Goal: Use online tool/utility: Utilize a website feature to perform a specific function

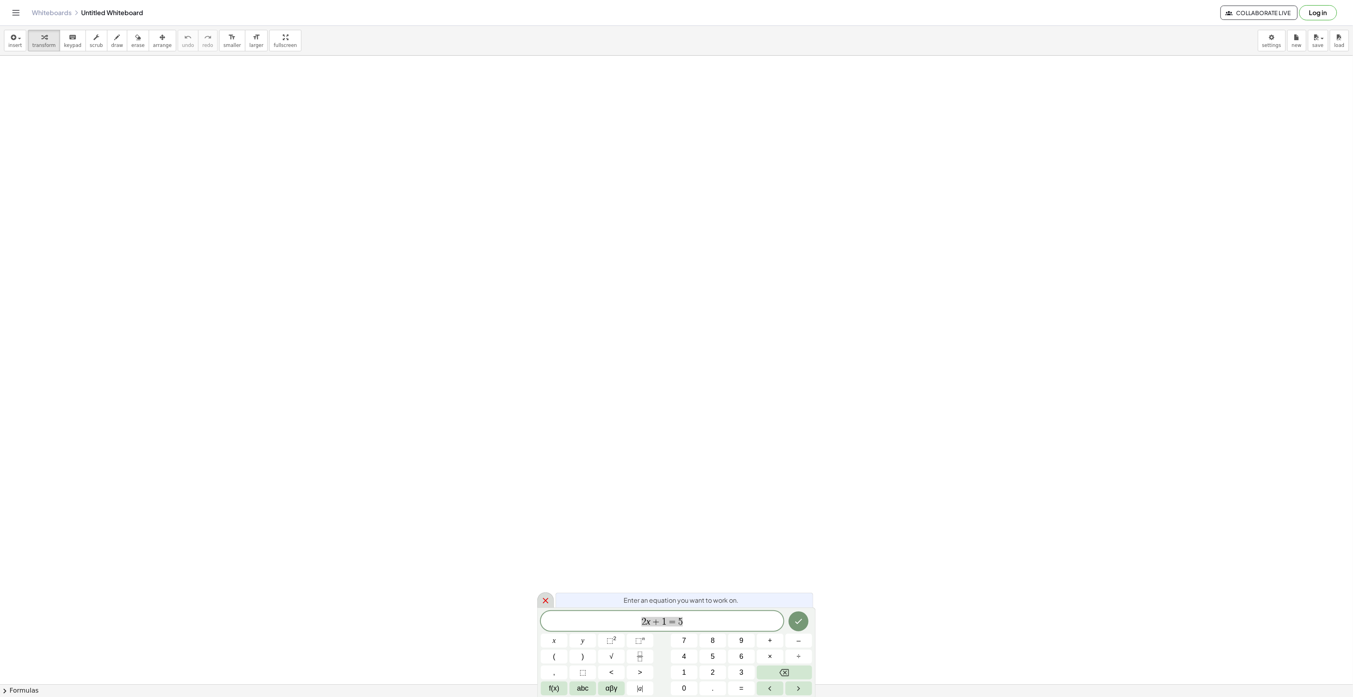
click at [547, 600] on icon at bounding box center [546, 601] width 6 height 6
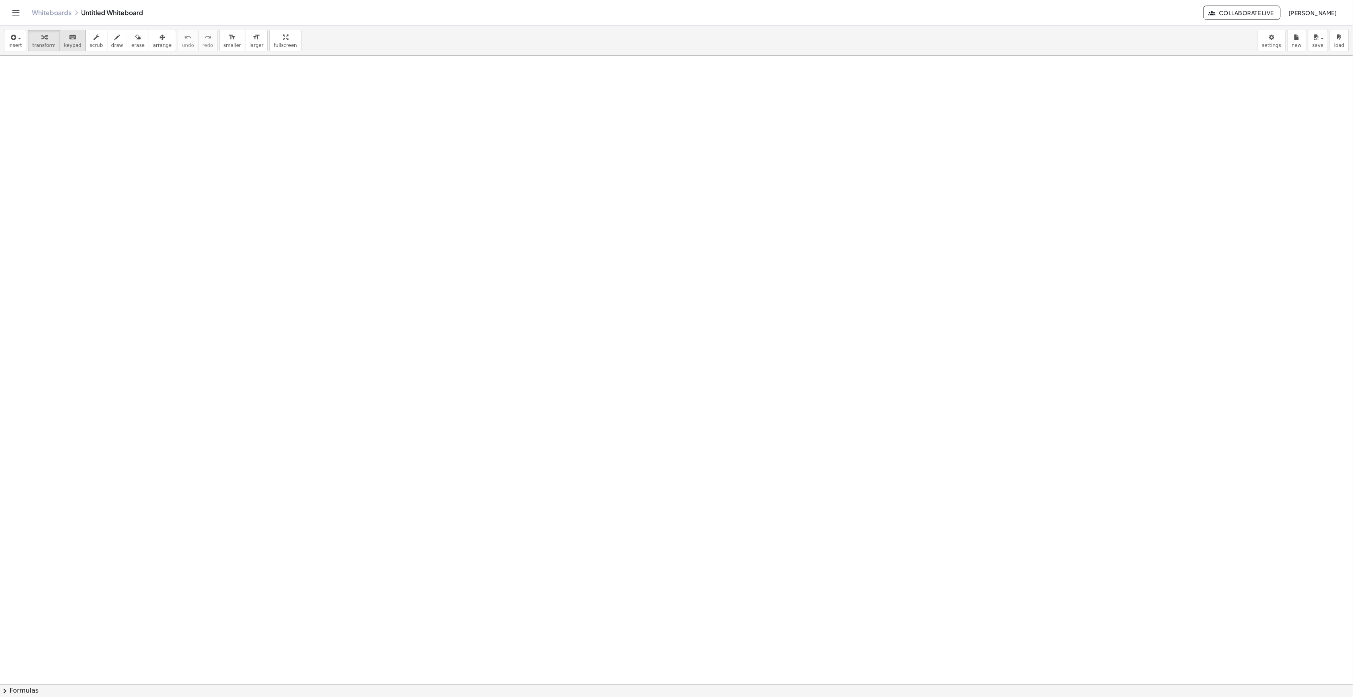
click at [66, 46] on span "keypad" at bounding box center [73, 46] width 18 height 6
click at [65, 43] on span "keypad" at bounding box center [73, 46] width 18 height 6
click at [637, 443] on div at bounding box center [676, 710] width 1353 height 1308
click at [15, 45] on span "insert" at bounding box center [15, 46] width 14 height 6
click at [33, 76] on span "Math Expression" at bounding box center [51, 73] width 46 height 8
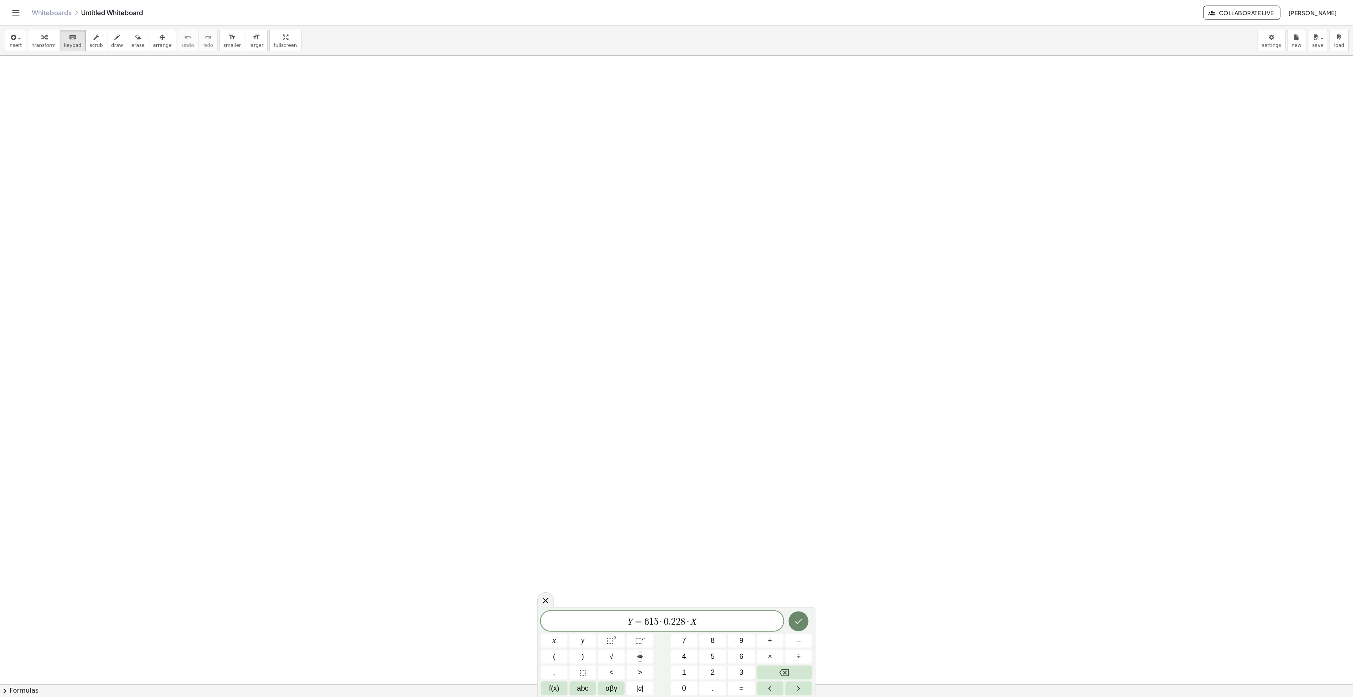
click at [798, 622] on icon "Done" at bounding box center [799, 621] width 7 height 5
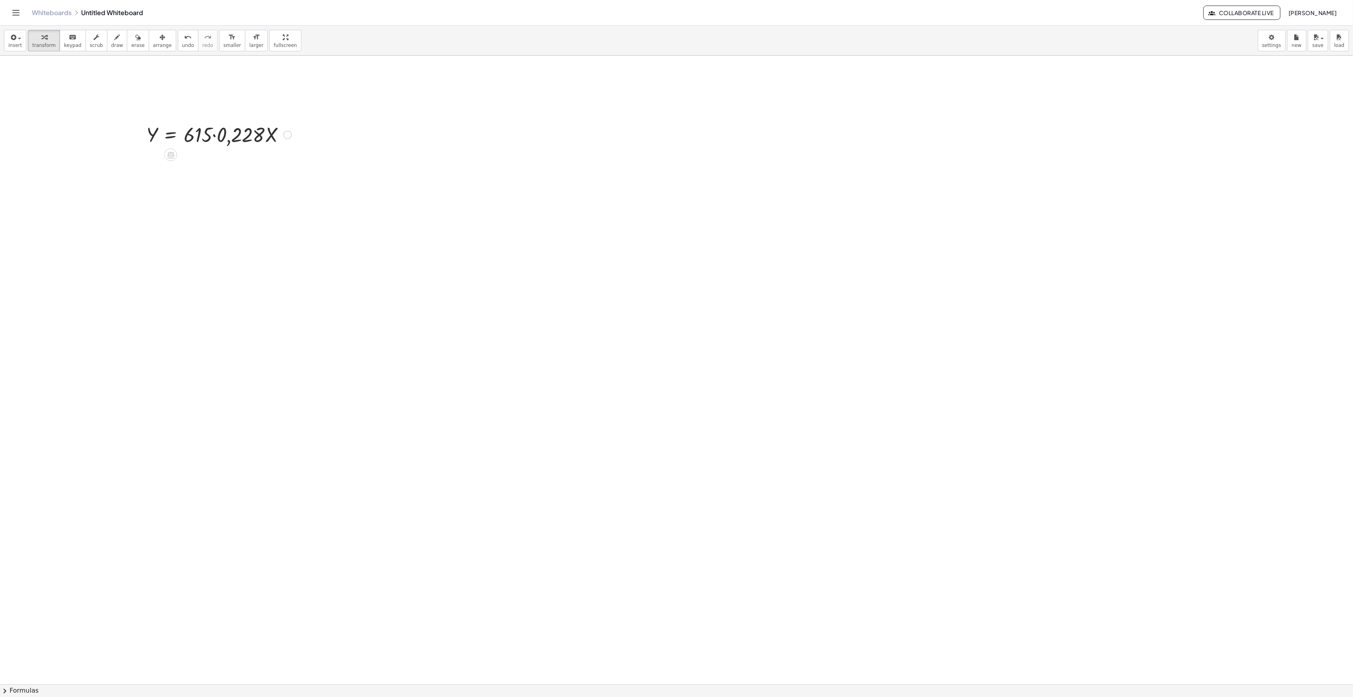
click at [278, 142] on div at bounding box center [218, 134] width 153 height 27
click at [267, 134] on div at bounding box center [218, 134] width 153 height 27
click at [289, 134] on div at bounding box center [287, 134] width 9 height 9
click at [156, 138] on div at bounding box center [218, 134] width 153 height 27
click at [196, 135] on div at bounding box center [218, 134] width 153 height 27
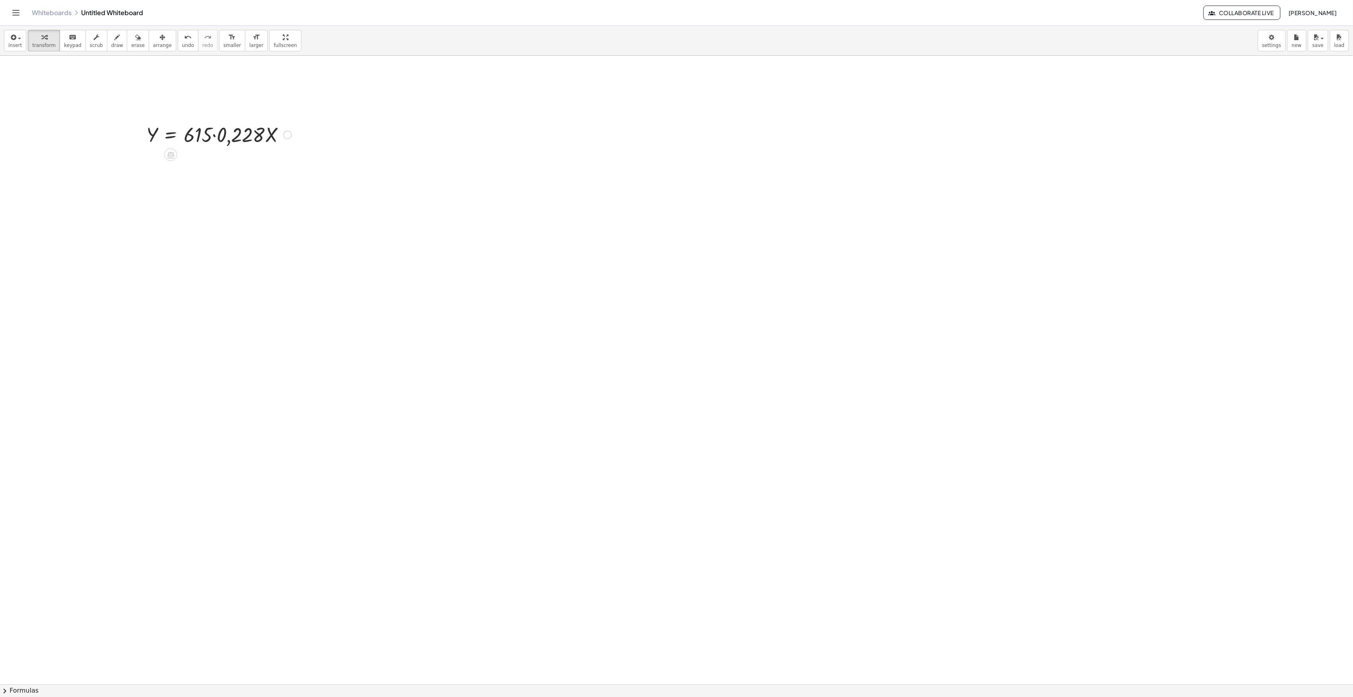
click at [225, 137] on div at bounding box center [218, 134] width 153 height 27
click at [258, 162] on div "Fix a mistake Transform line Copy line as LaTeX Copy derivation as LaTeX Expand…" at bounding box center [260, 162] width 9 height 9
click at [243, 163] on div at bounding box center [218, 161] width 153 height 27
click at [243, 166] on div at bounding box center [218, 161] width 153 height 27
drag, startPoint x: 212, startPoint y: 162, endPoint x: 127, endPoint y: 161, distance: 85.1
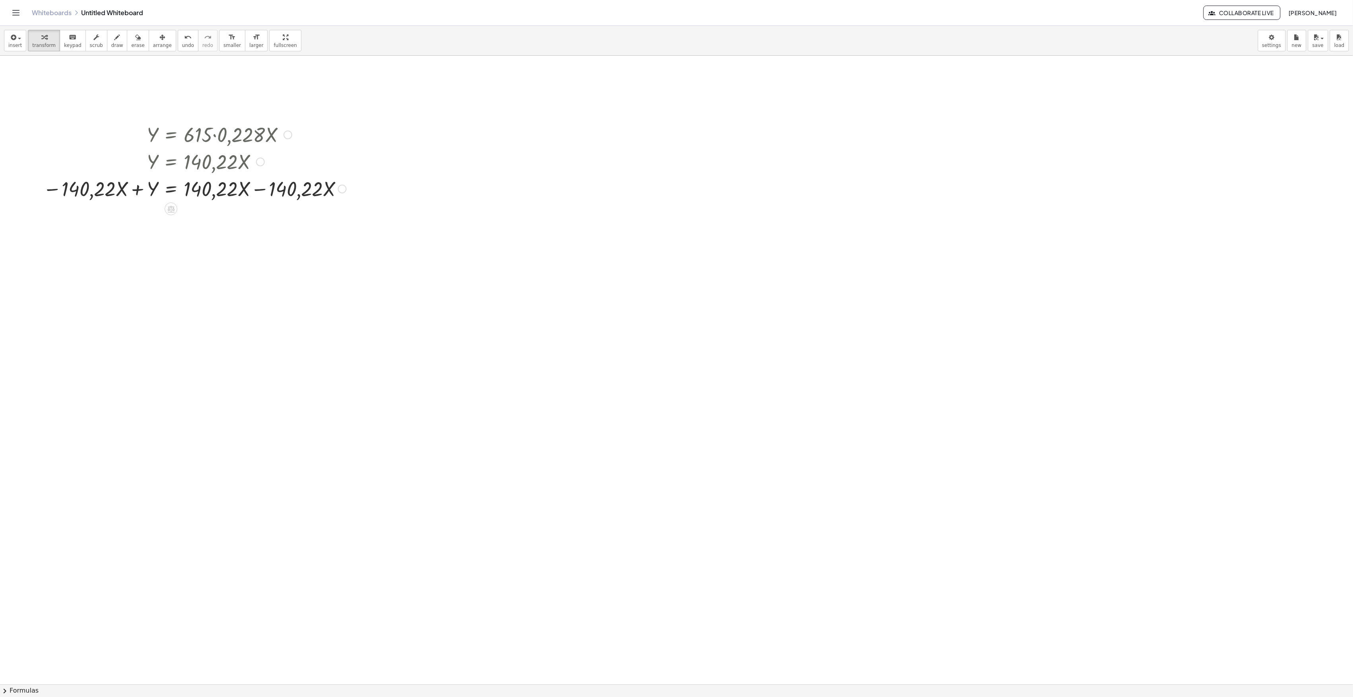
click at [341, 188] on div "Transform line Copy line as LaTeX Copy derivation as LaTeX Expand new lines: On" at bounding box center [342, 189] width 9 height 9
click at [231, 217] on div at bounding box center [676, 684] width 1353 height 1257
drag, startPoint x: 215, startPoint y: 190, endPoint x: 226, endPoint y: 191, distance: 11.3
click at [226, 191] on div at bounding box center [194, 188] width 311 height 27
drag, startPoint x: 252, startPoint y: 193, endPoint x: 199, endPoint y: 199, distance: 53.2
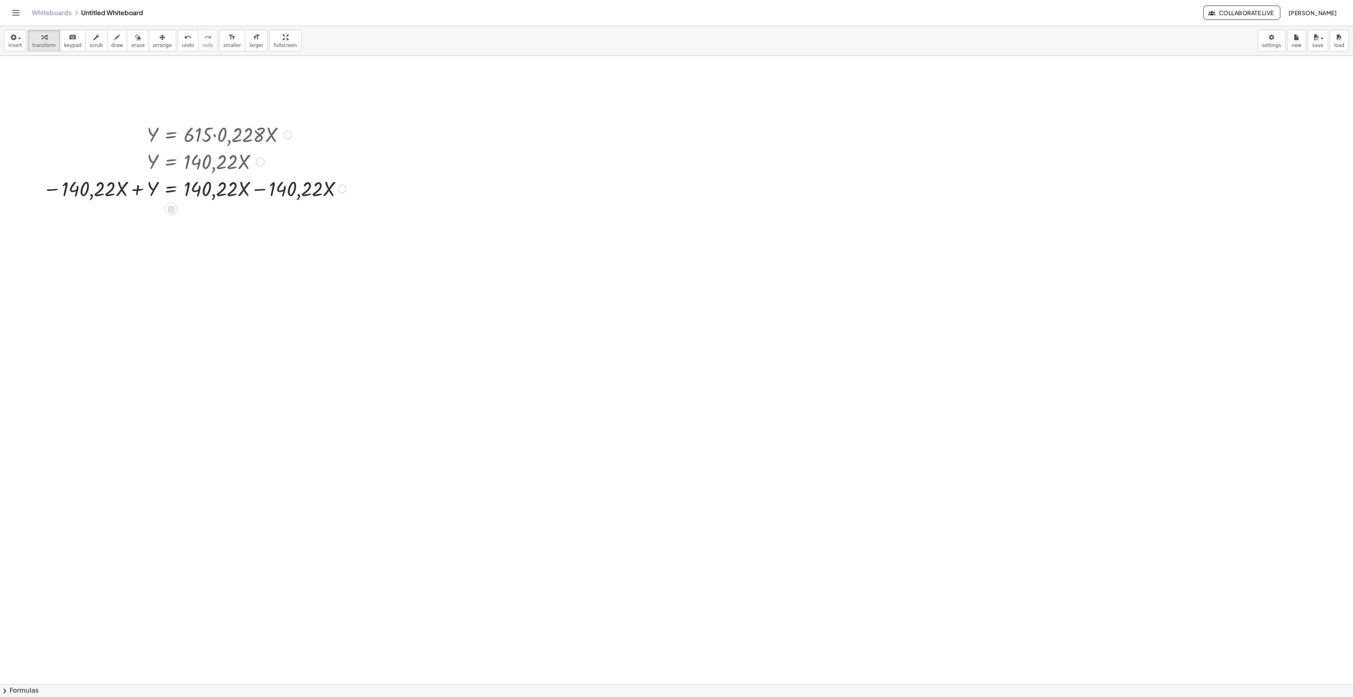
click at [199, 199] on div at bounding box center [194, 188] width 311 height 27
click at [177, 190] on div at bounding box center [194, 188] width 311 height 27
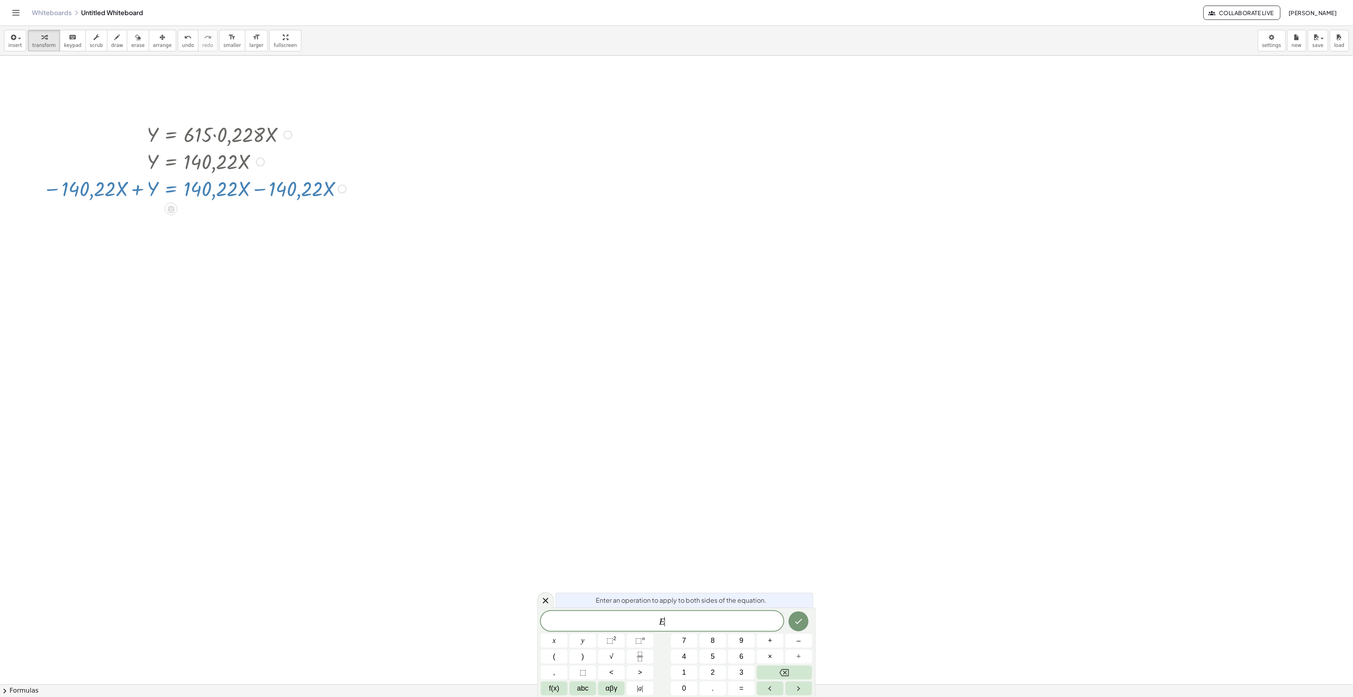
click at [358, 200] on div at bounding box center [676, 684] width 1353 height 1257
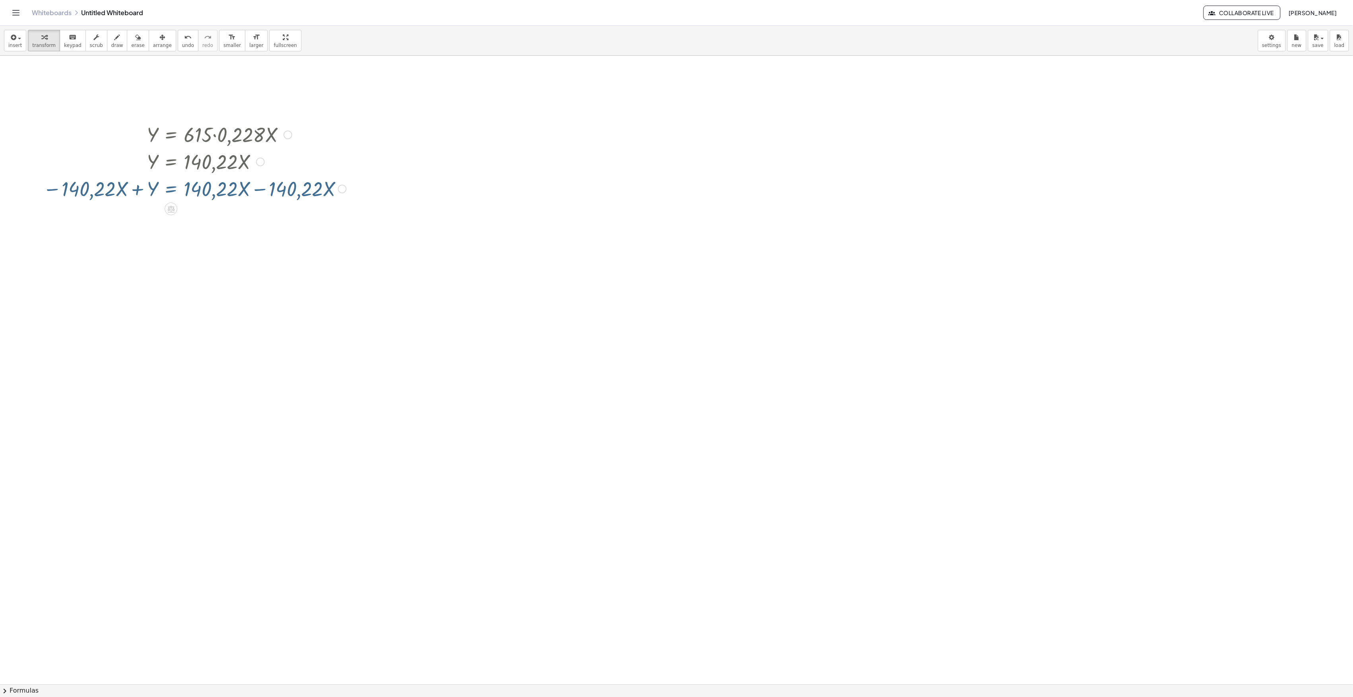
click at [344, 188] on div "Transform line Copy line as LaTeX Copy derivation as LaTeX Expand new lines: On" at bounding box center [342, 189] width 9 height 9
click at [363, 173] on span "Transform line" at bounding box center [376, 170] width 35 height 6
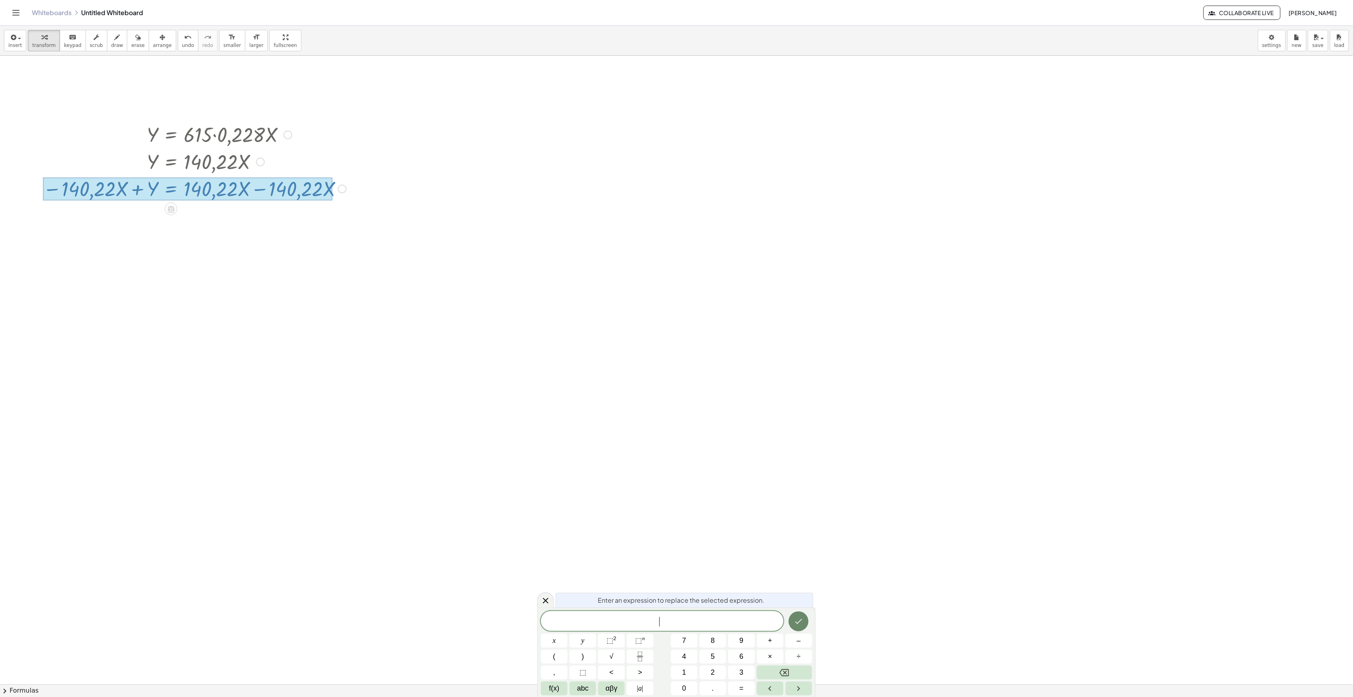
click at [798, 626] on icon "Done" at bounding box center [799, 622] width 10 height 10
click at [442, 384] on div at bounding box center [676, 684] width 1353 height 1257
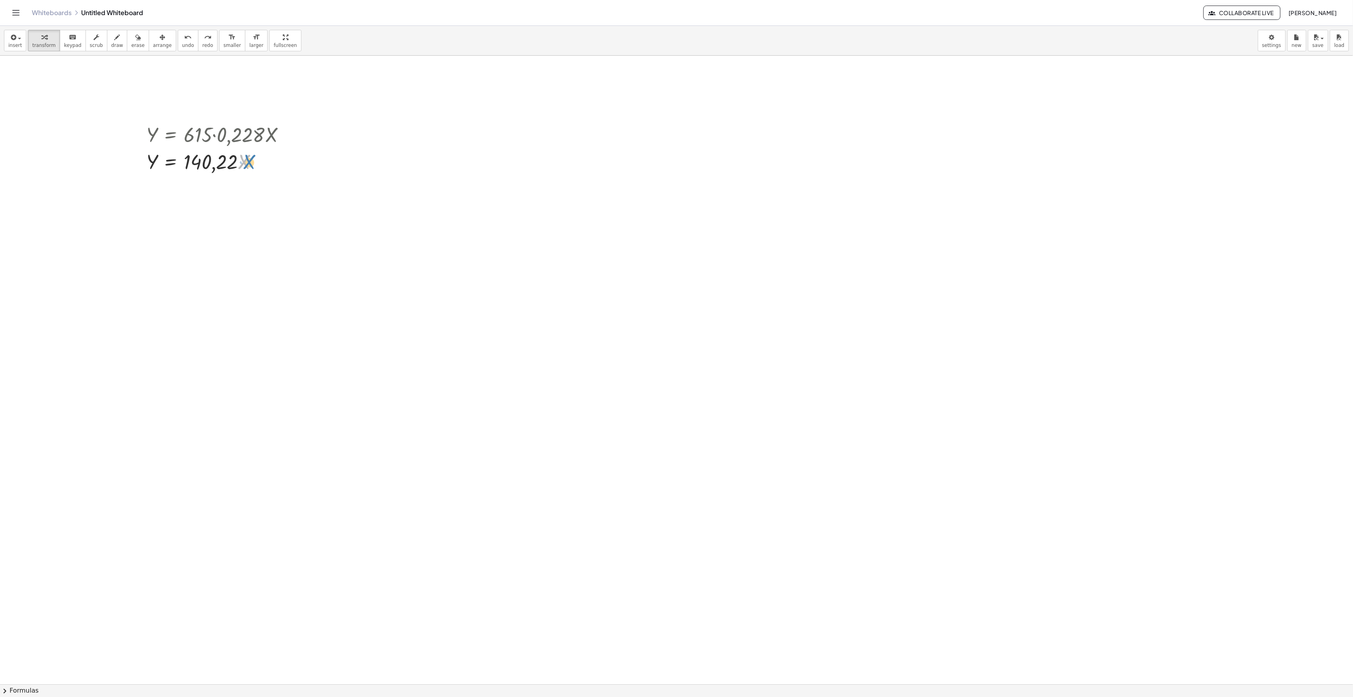
drag, startPoint x: 245, startPoint y: 164, endPoint x: 250, endPoint y: 164, distance: 4.8
click at [250, 164] on div at bounding box center [218, 161] width 153 height 27
drag, startPoint x: 219, startPoint y: 161, endPoint x: 152, endPoint y: 177, distance: 69.1
click at [152, 177] on div "Y = · 615 · 0,228 · X · 140,22 Y = · 140,22 · X" at bounding box center [676, 684] width 1353 height 1257
click at [212, 193] on div at bounding box center [201, 195] width 189 height 40
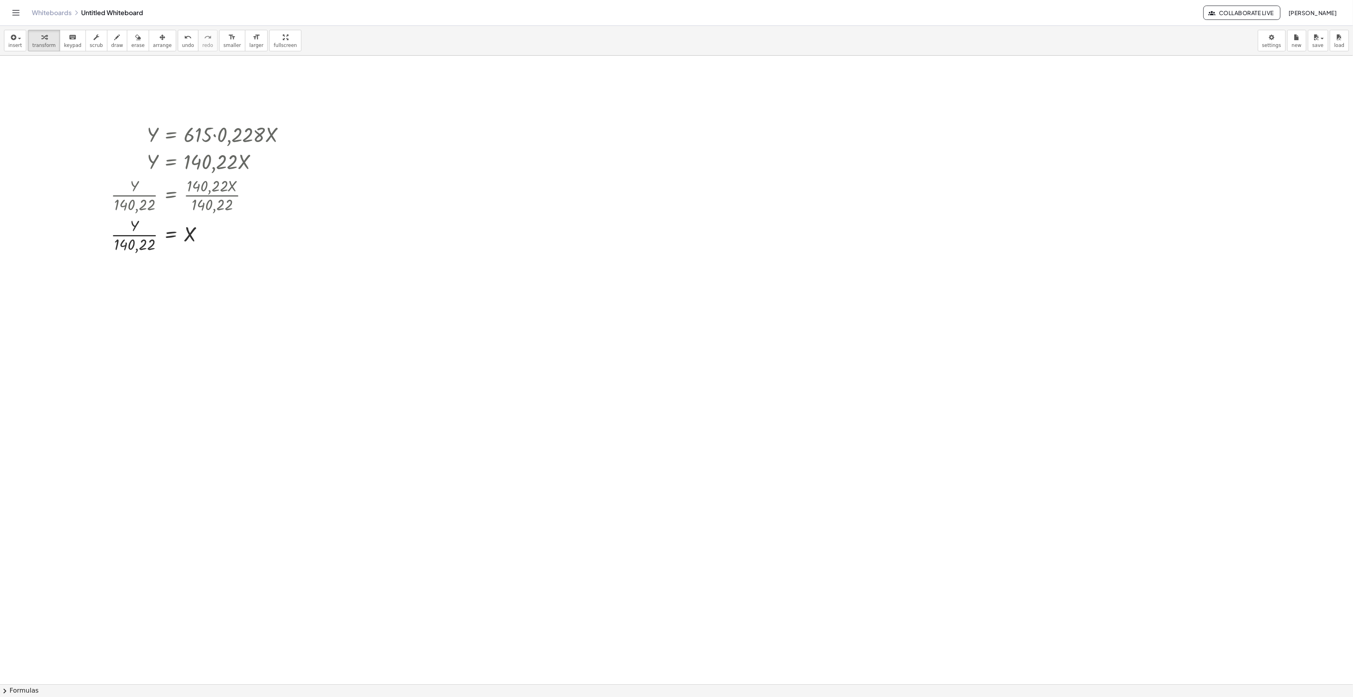
click at [155, 252] on div at bounding box center [201, 234] width 189 height 40
click at [147, 219] on div at bounding box center [201, 234] width 189 height 40
click at [207, 237] on div at bounding box center [206, 235] width 9 height 9
click at [250, 219] on span "Transform line" at bounding box center [240, 217] width 35 height 6
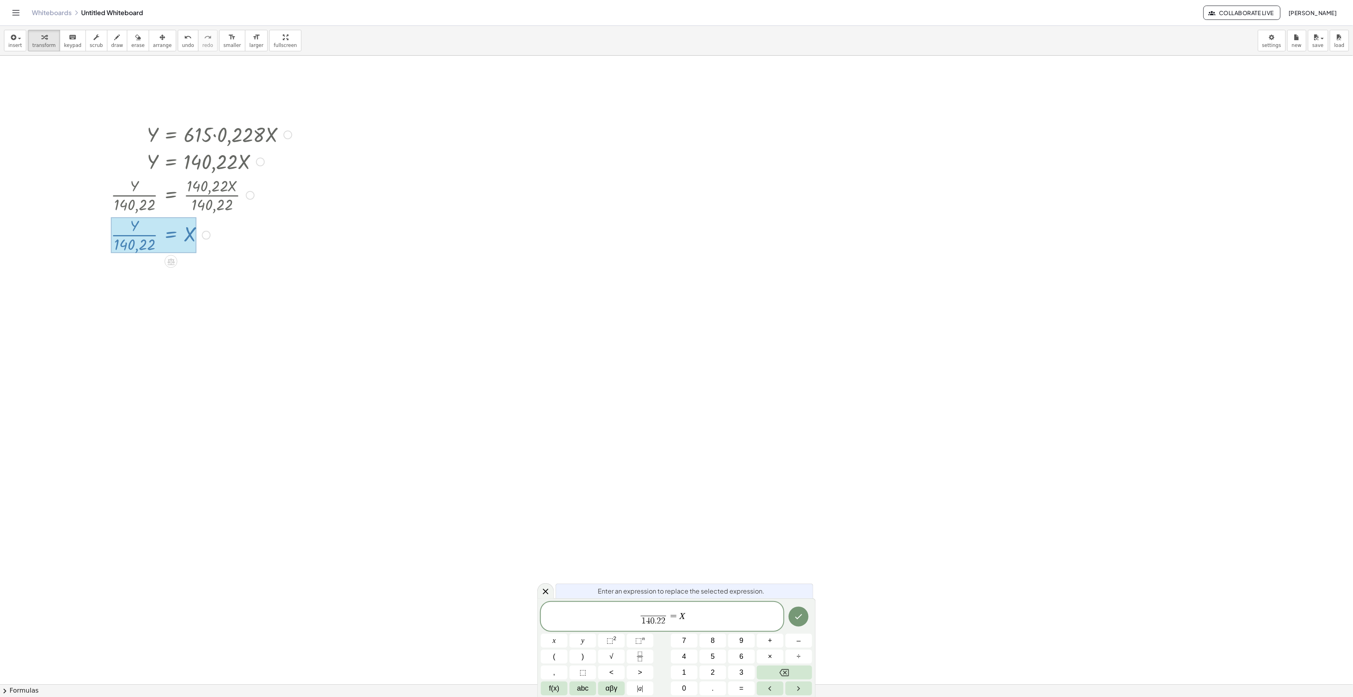
click at [710, 505] on div at bounding box center [676, 684] width 1353 height 1257
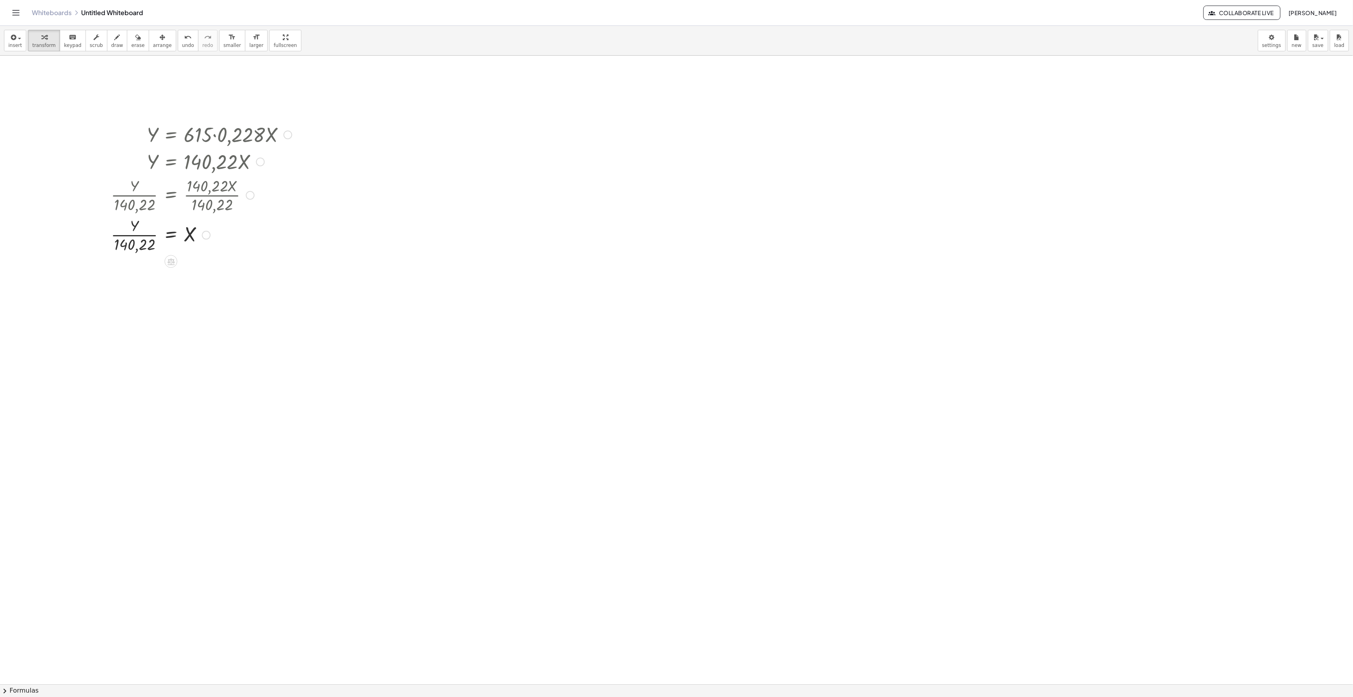
click at [287, 139] on div at bounding box center [288, 134] width 9 height 9
click at [321, 124] on span "Go back to this line" at bounding box center [328, 122] width 47 height 6
click at [234, 134] on div at bounding box center [218, 134] width 153 height 27
click at [286, 133] on div at bounding box center [287, 134] width 9 height 9
click at [319, 126] on li "Transform line" at bounding box center [336, 123] width 68 height 12
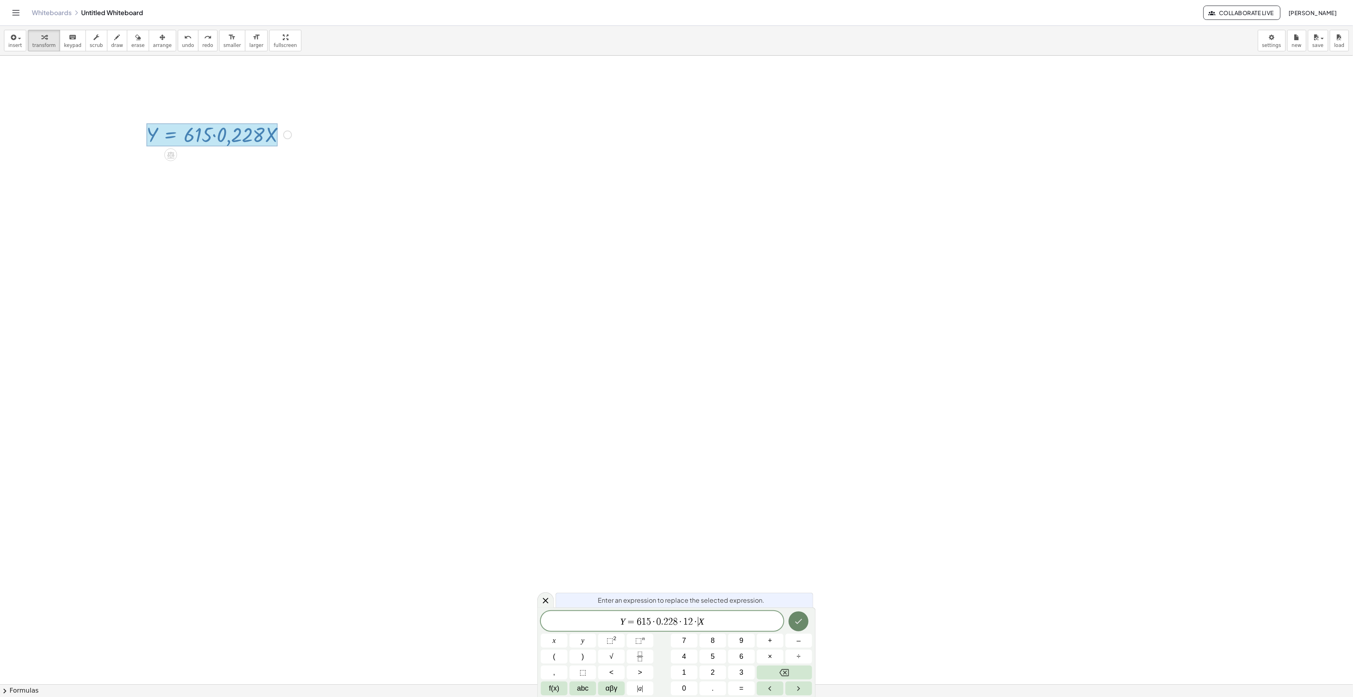
click at [798, 621] on icon "Done" at bounding box center [799, 622] width 10 height 10
click at [796, 623] on icon "Done" at bounding box center [799, 622] width 10 height 10
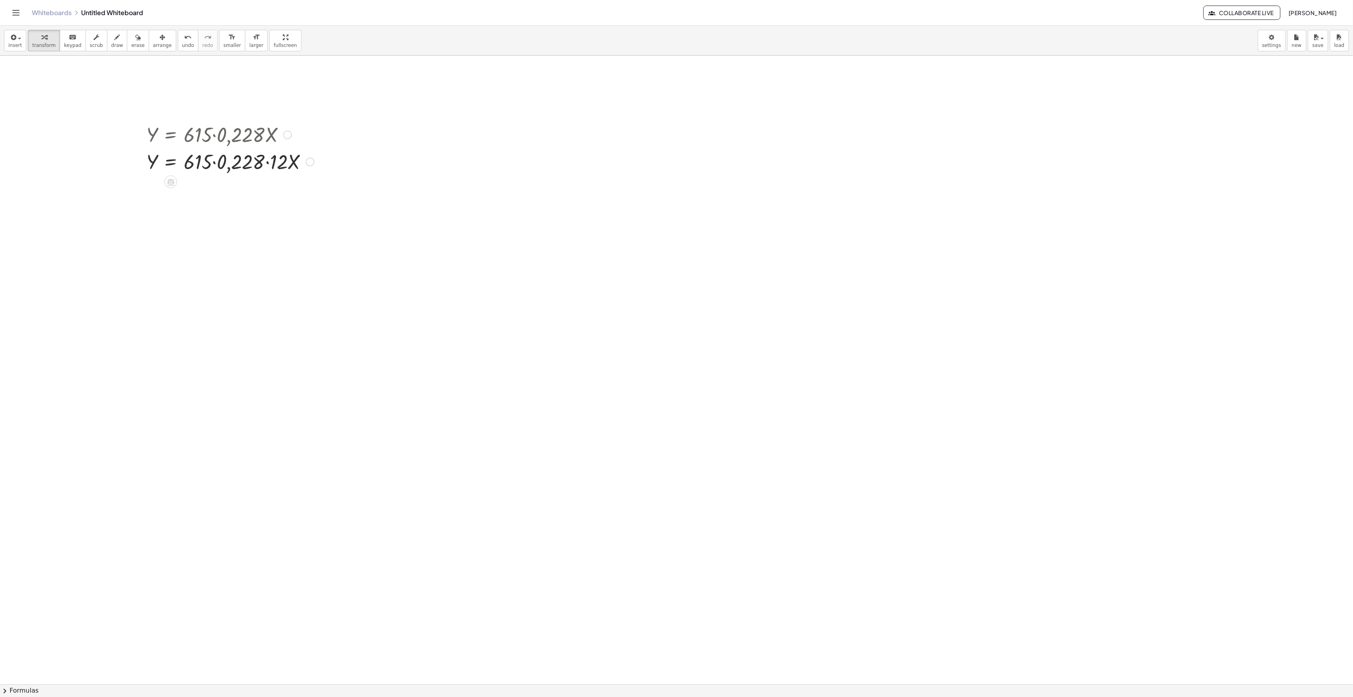
click at [284, 135] on div at bounding box center [287, 134] width 9 height 9
click at [312, 123] on span "Go back to this line" at bounding box center [327, 122] width 47 height 6
click at [287, 133] on div "Go back to this line Copy line as LaTeX Copy derivation as LaTeX" at bounding box center [287, 134] width 9 height 9
click at [315, 112] on span "Fix a mistake" at bounding box center [320, 110] width 33 height 6
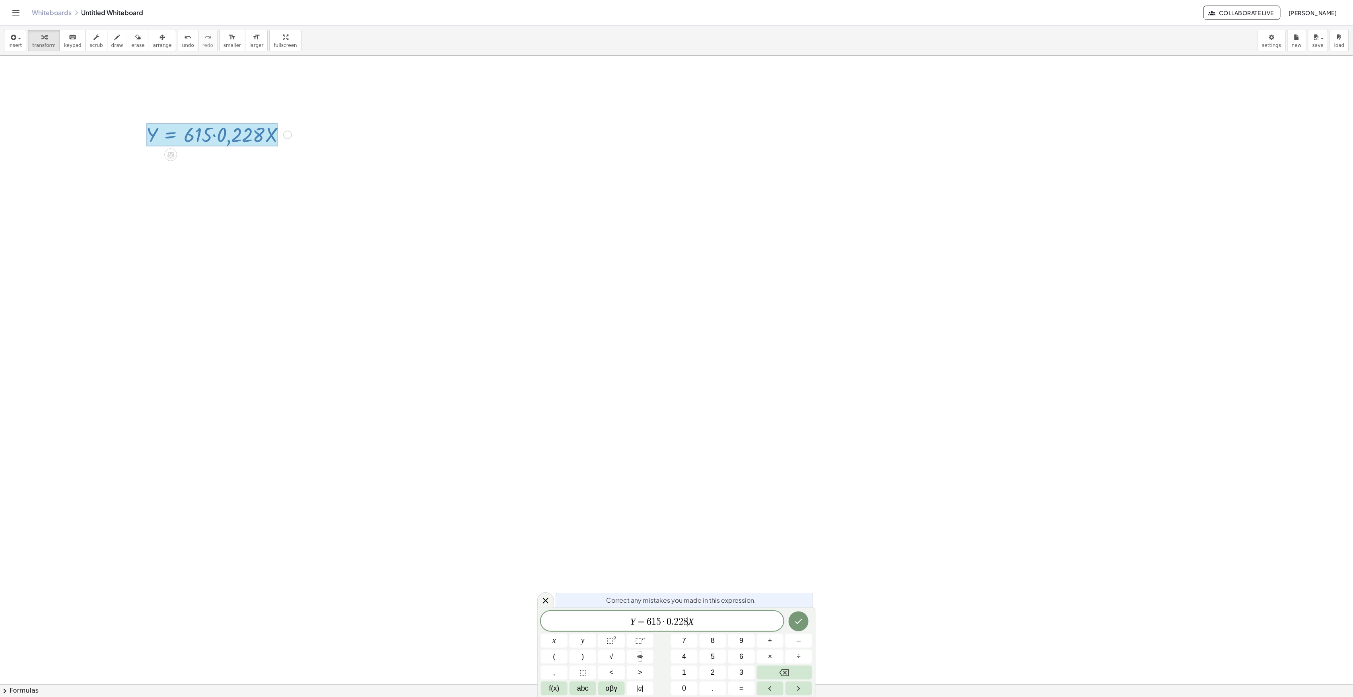
click at [688, 621] on span "Y = 6 1 5 · 0 . 2 2 8 ​ X" at bounding box center [662, 621] width 243 height 11
click at [804, 626] on button "Done" at bounding box center [799, 621] width 20 height 20
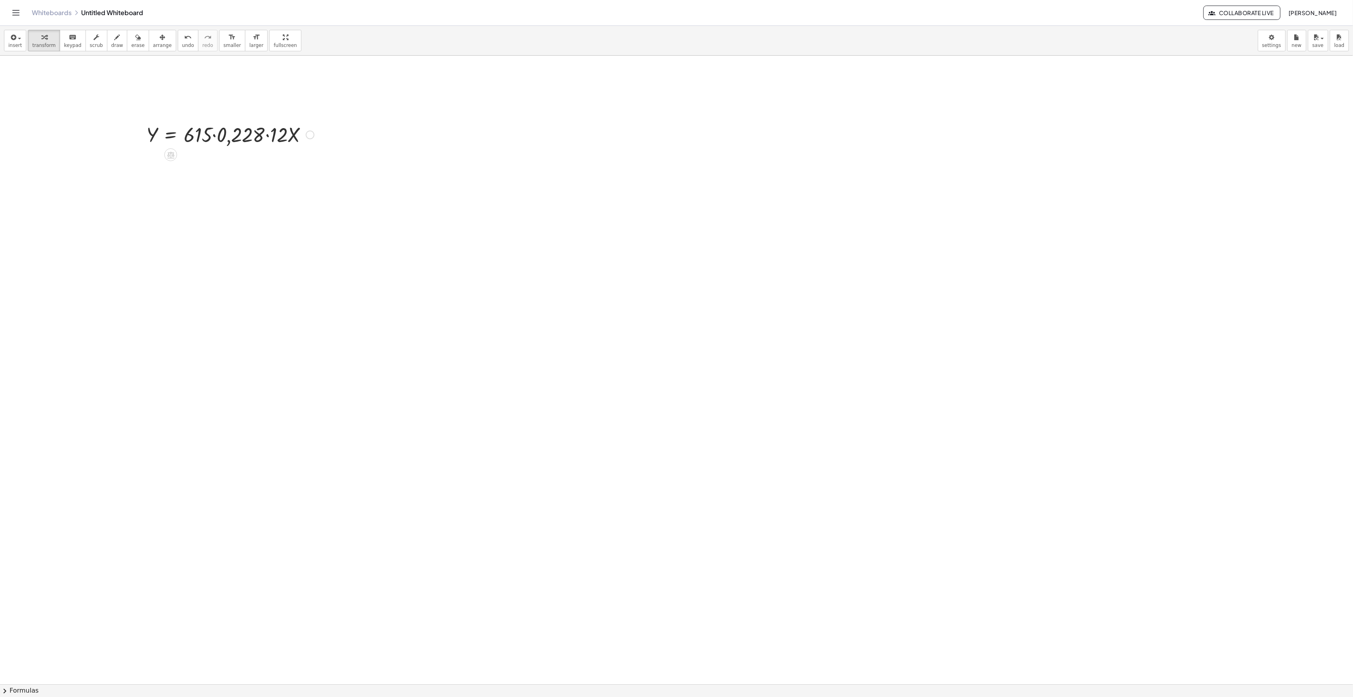
click at [239, 136] on div at bounding box center [230, 134] width 176 height 27
click at [243, 165] on div at bounding box center [230, 161] width 176 height 27
drag, startPoint x: 223, startPoint y: 165, endPoint x: 144, endPoint y: 185, distance: 81.9
click at [144, 185] on div "Y = · 615 · 0,228 · 12 · X Y = · 140,22 · 12 · X · 1682,64 Y = · · X 1682,64 Fi…" at bounding box center [676, 684] width 1353 height 1257
click at [212, 191] on div at bounding box center [207, 195] width 221 height 40
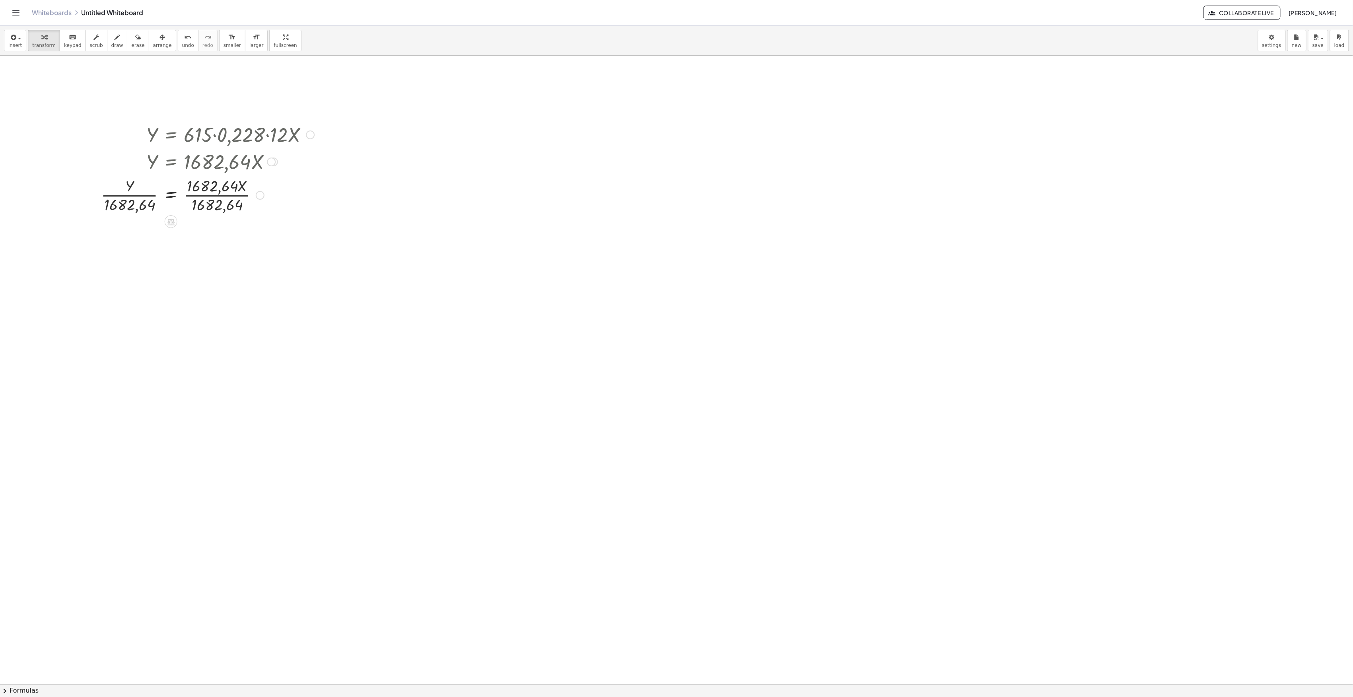
click at [215, 200] on div at bounding box center [207, 195] width 221 height 40
drag, startPoint x: 469, startPoint y: 130, endPoint x: 471, endPoint y: 124, distance: 6.8
click at [469, 130] on div at bounding box center [676, 684] width 1353 height 1257
